Goal: Navigation & Orientation: Find specific page/section

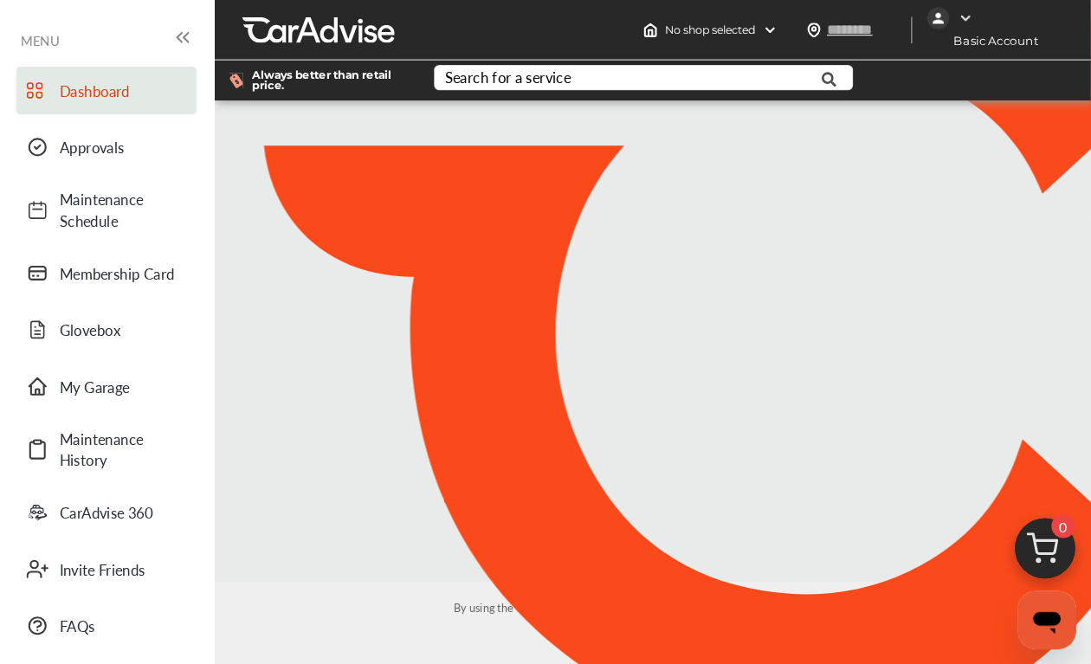
scroll to position [4, 0]
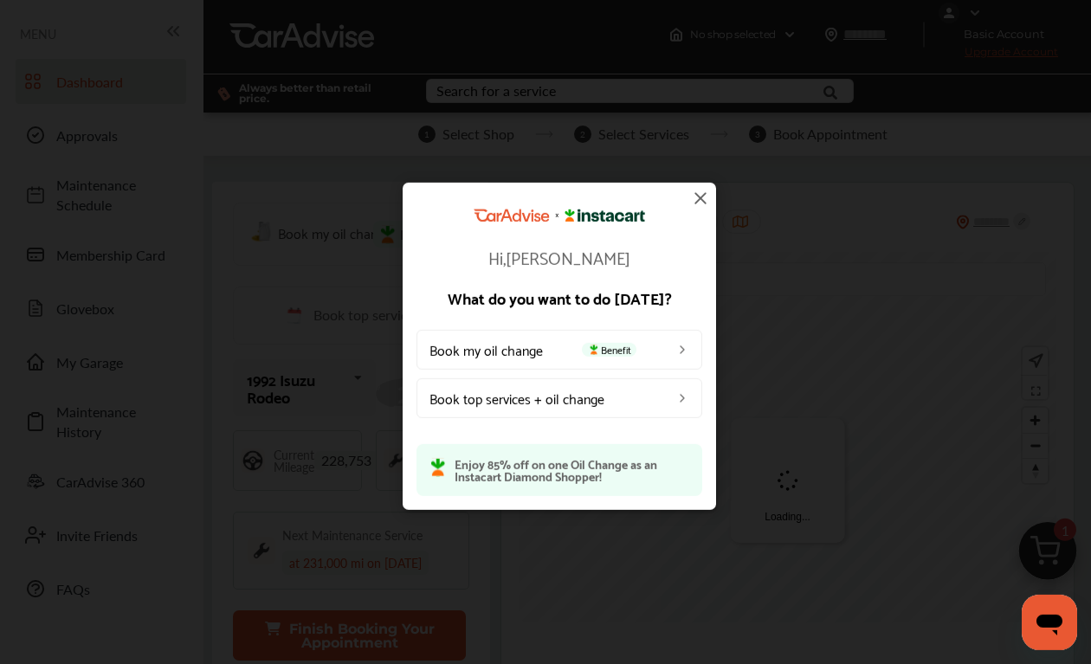
click at [702, 201] on img at bounding box center [700, 198] width 21 height 21
